Goal: Information Seeking & Learning: Understand process/instructions

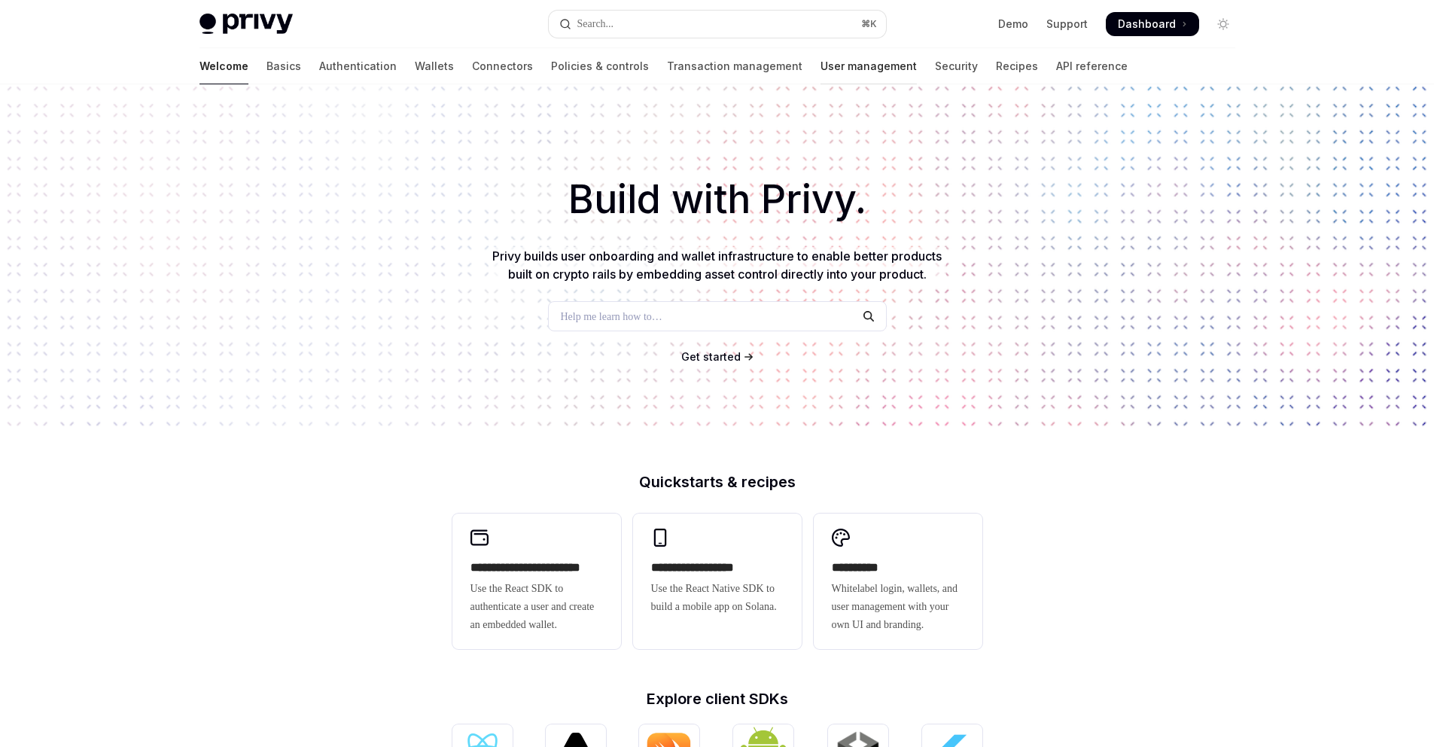
click at [820, 69] on link "User management" at bounding box center [868, 66] width 96 height 36
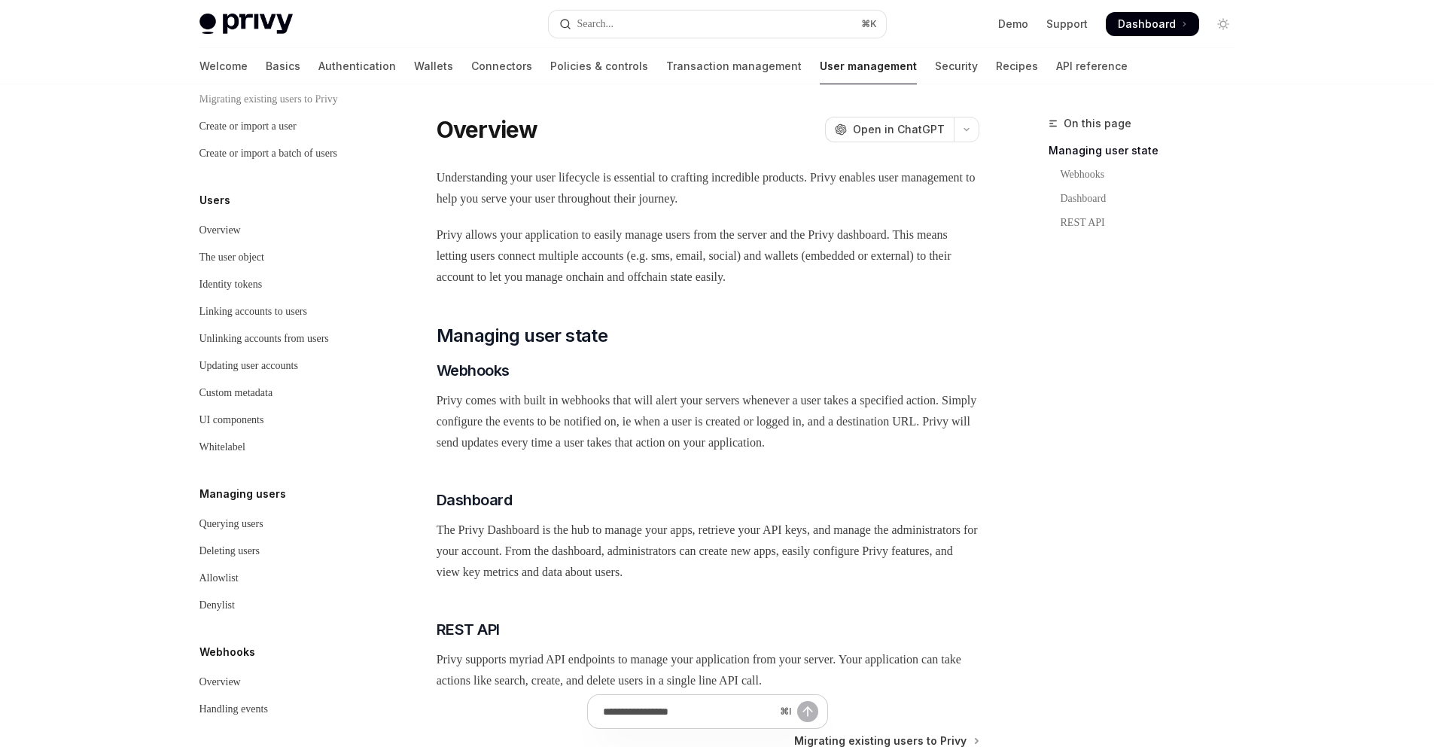
scroll to position [109, 0]
click at [248, 554] on div "Deleting users" at bounding box center [229, 545] width 60 height 18
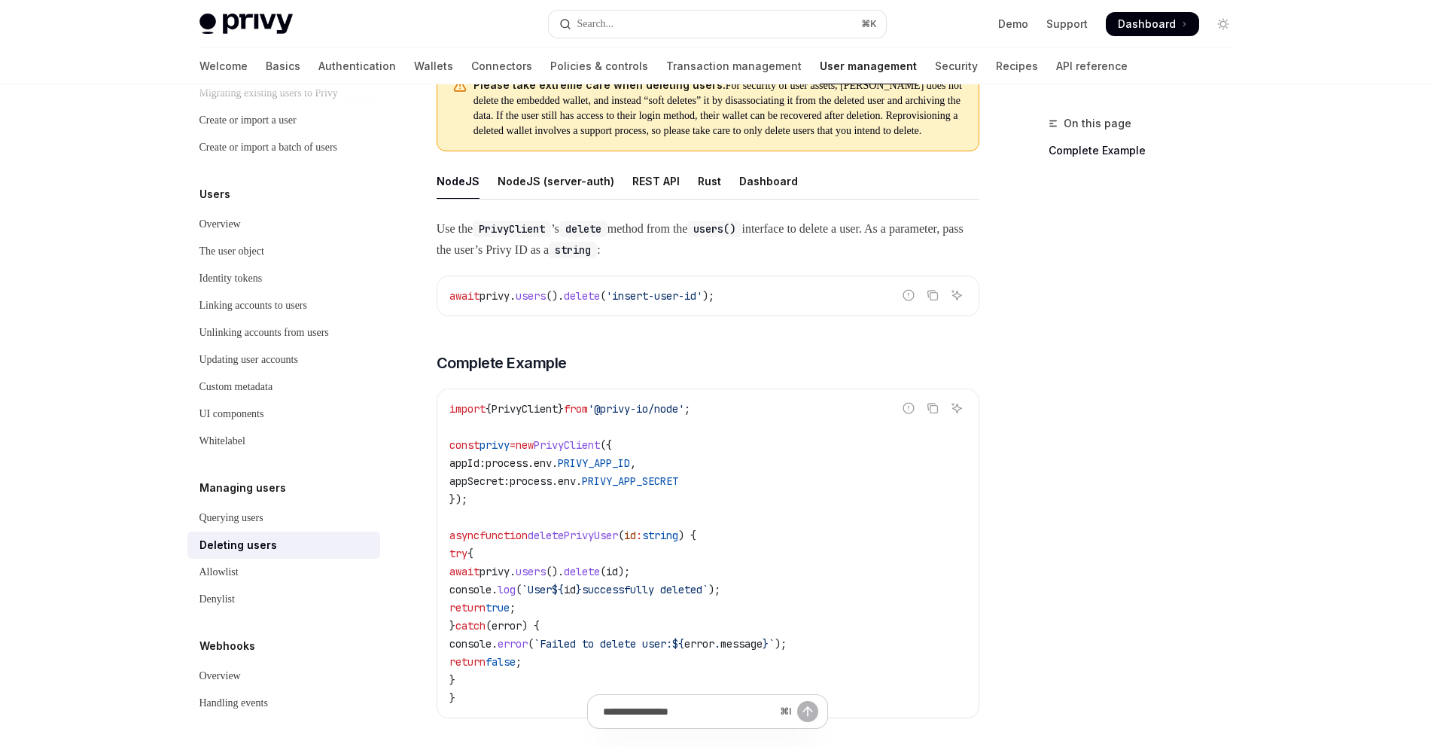
scroll to position [41, 0]
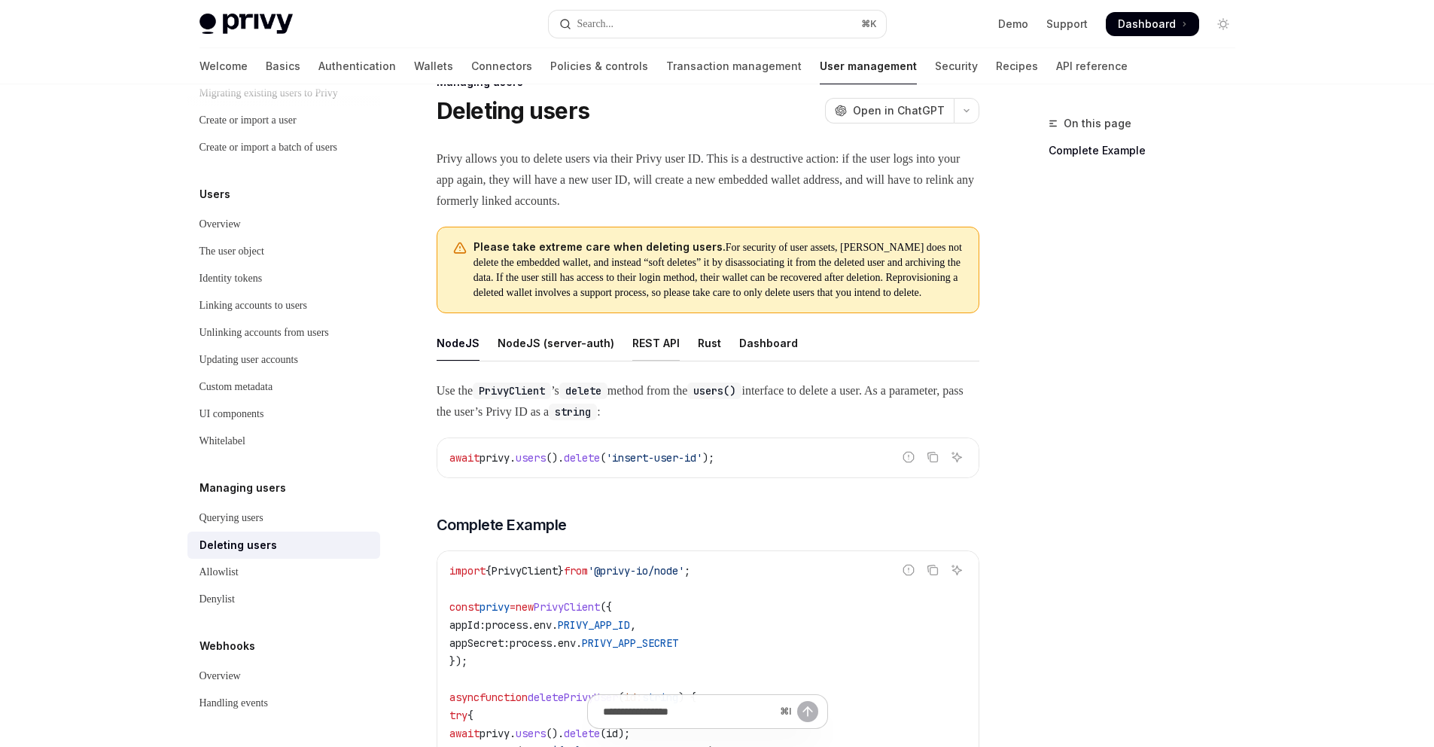
click at [644, 360] on div "REST API" at bounding box center [655, 342] width 47 height 35
type textarea "*"
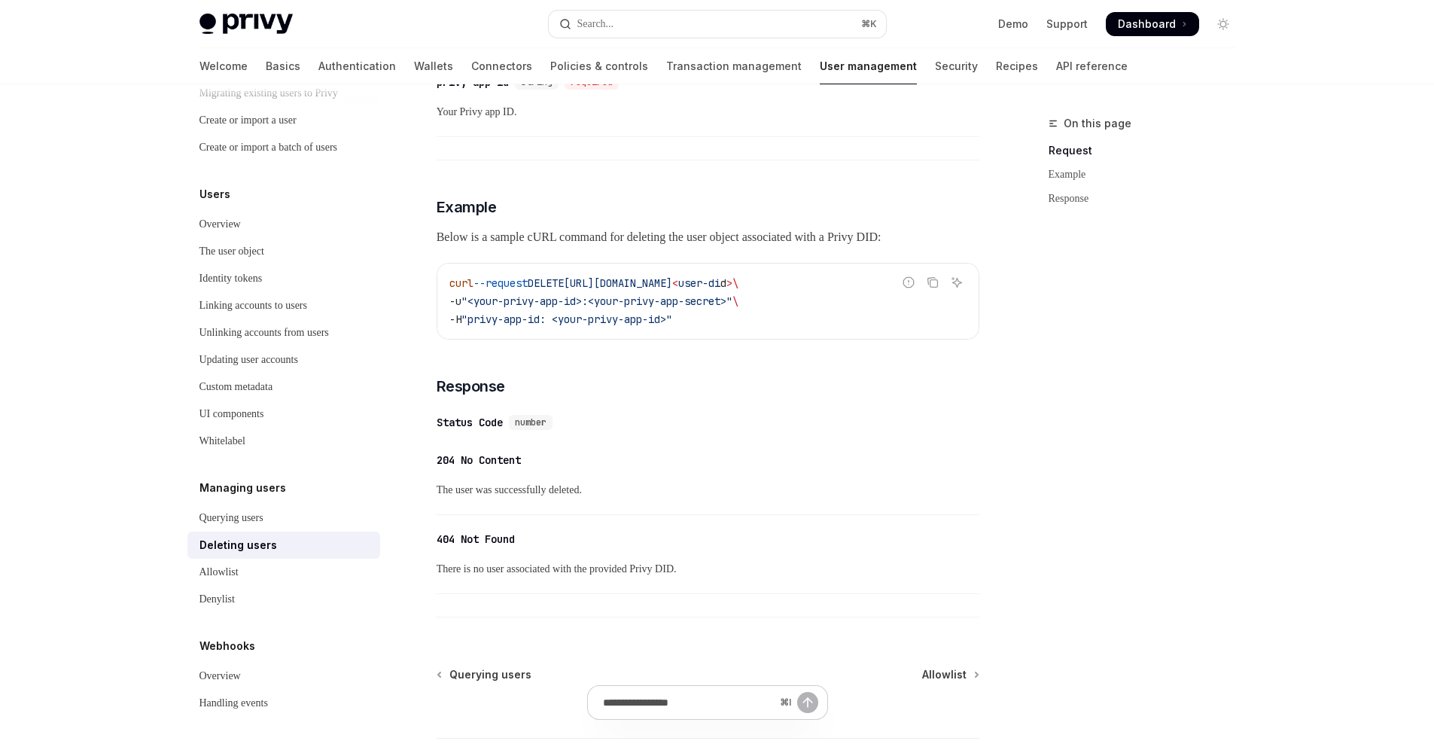
scroll to position [795, 0]
